Goal: Information Seeking & Learning: Learn about a topic

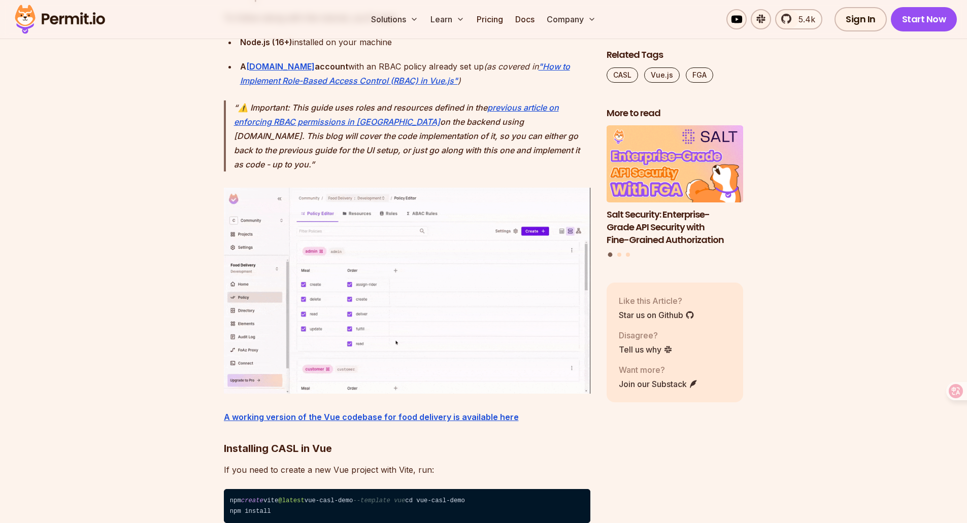
scroll to position [1573, 0]
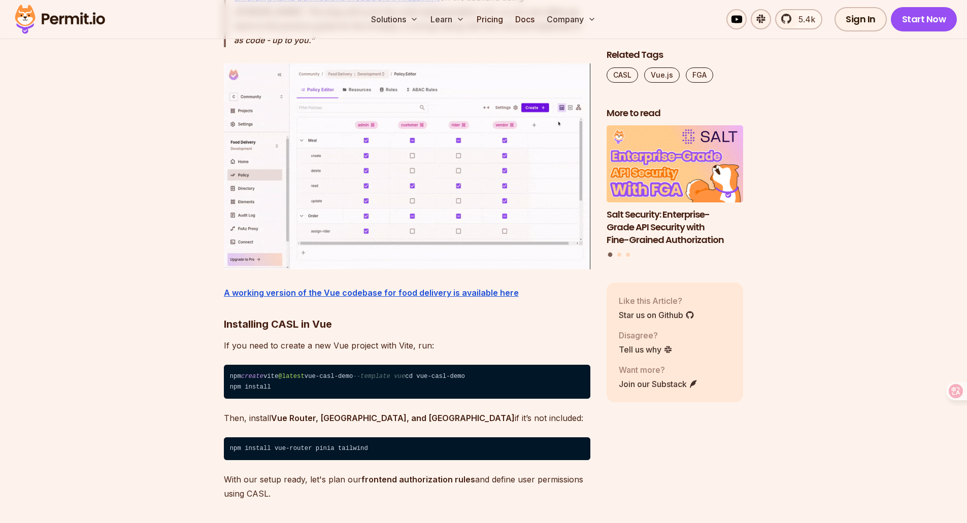
click at [402, 172] on img at bounding box center [407, 166] width 366 height 206
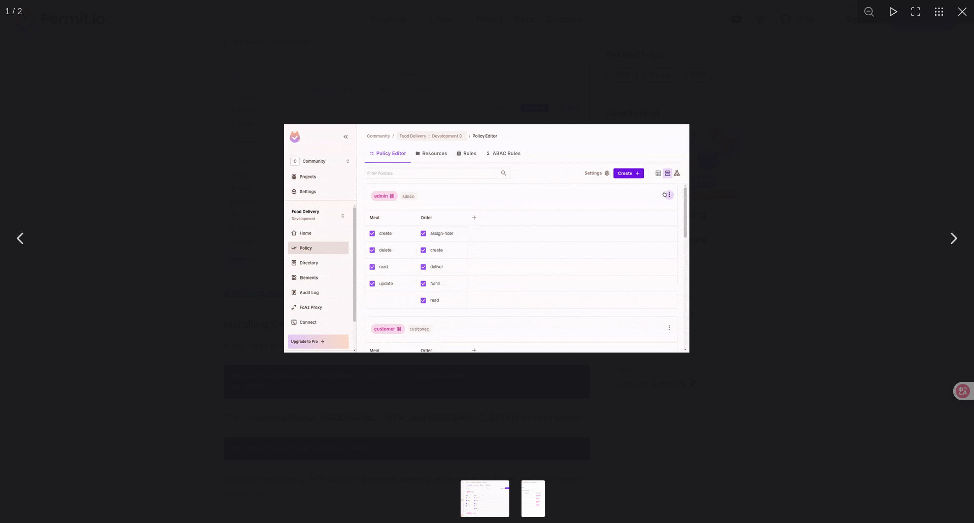
click at [222, 252] on div "You can close this modal content with the ESC key" at bounding box center [487, 238] width 974 height 477
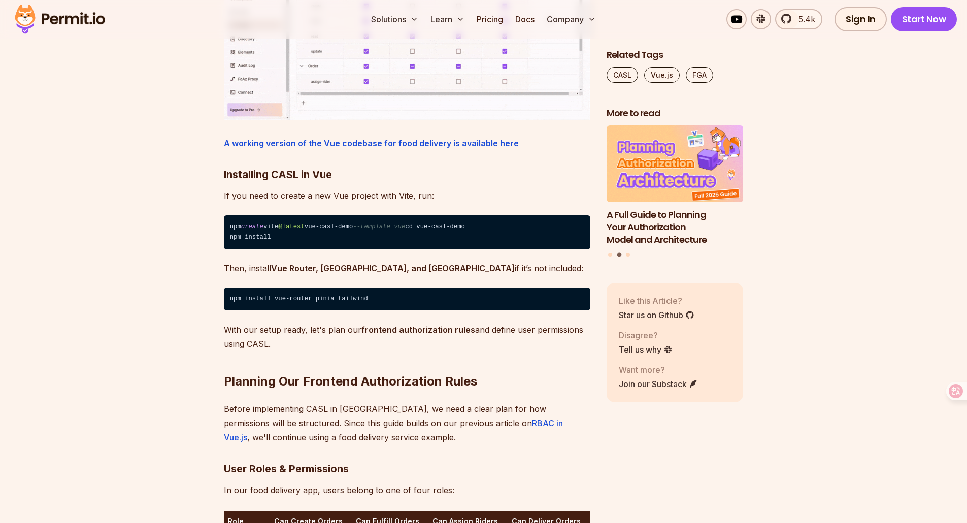
scroll to position [1725, 0]
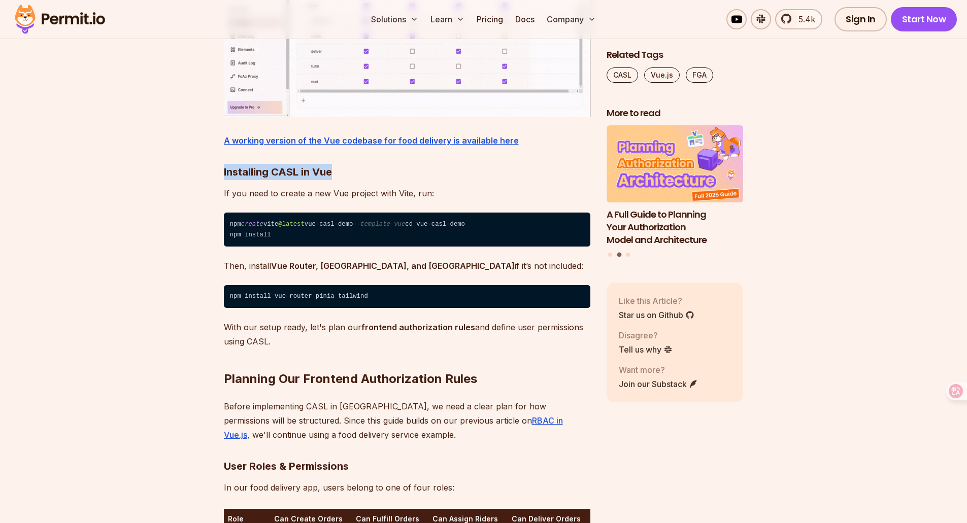
drag, startPoint x: 223, startPoint y: 199, endPoint x: 306, endPoint y: 223, distance: 86.2
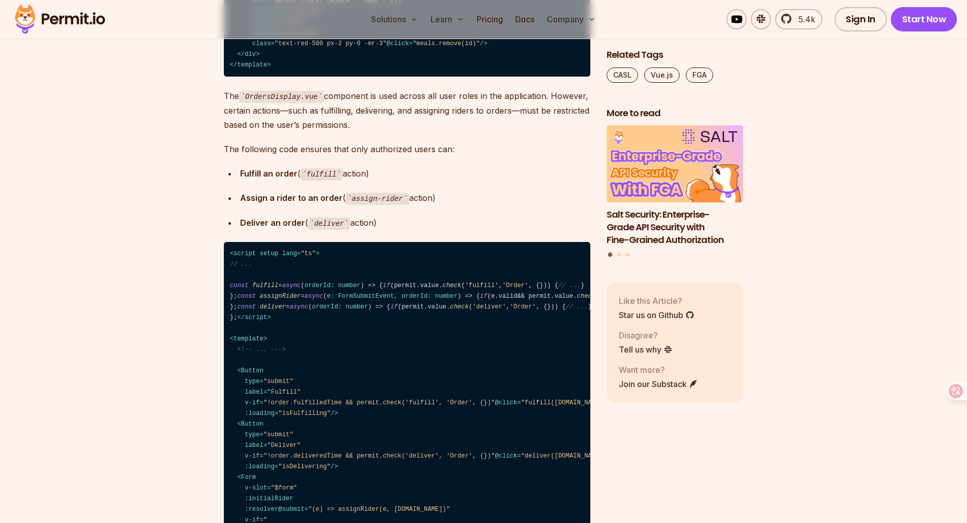
scroll to position [5532, 0]
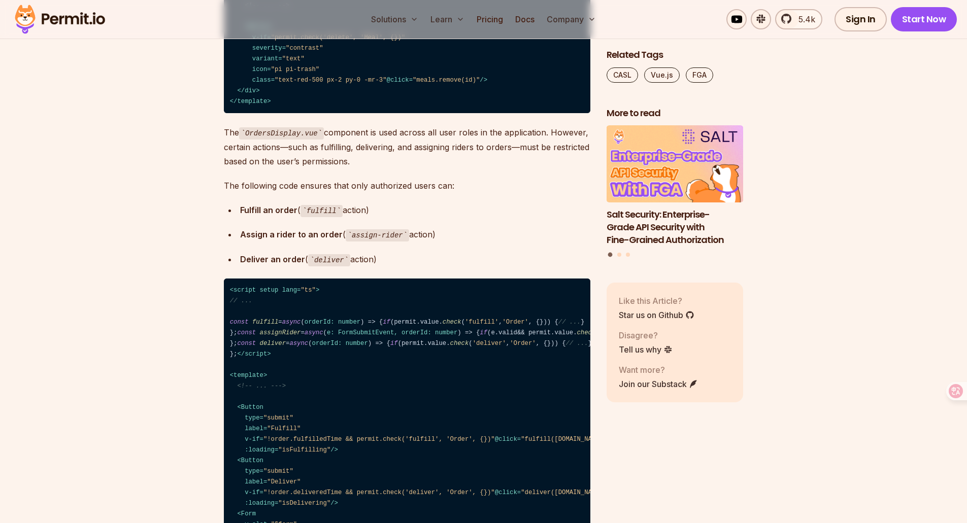
drag, startPoint x: 224, startPoint y: 159, endPoint x: 417, endPoint y: 160, distance: 192.3
